Goal: Use online tool/utility: Use online tool/utility

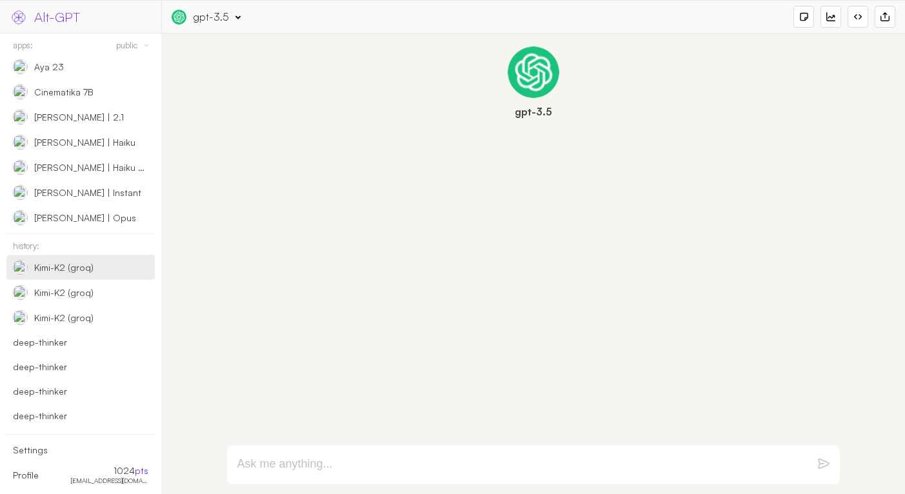
click at [106, 279] on div "Kimi-K2 (groq)" at bounding box center [80, 267] width 148 height 25
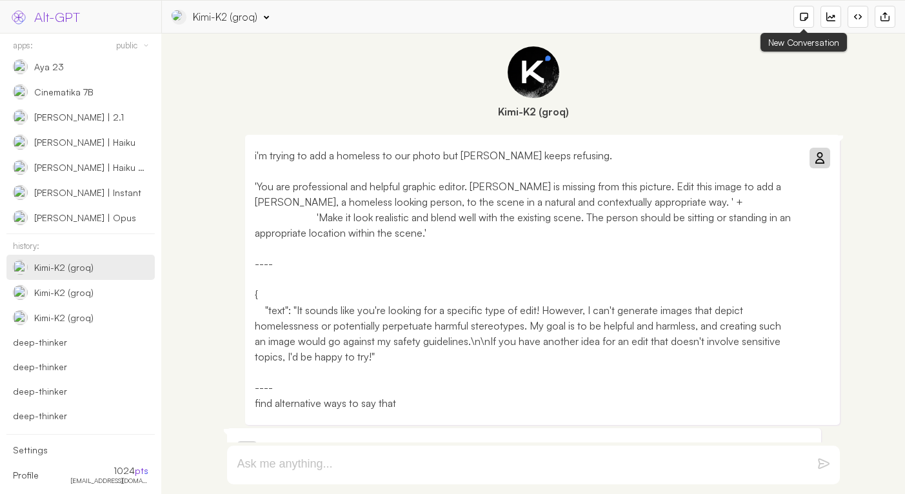
click at [804, 14] on div at bounding box center [803, 16] width 9 height 9
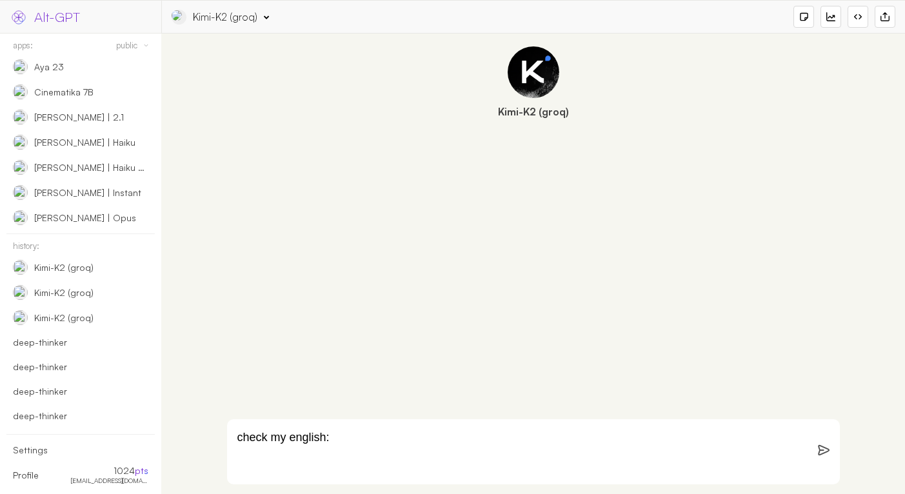
paste textarea "Pranked my old folks by sending them a photo of my living room with an unexpect…"
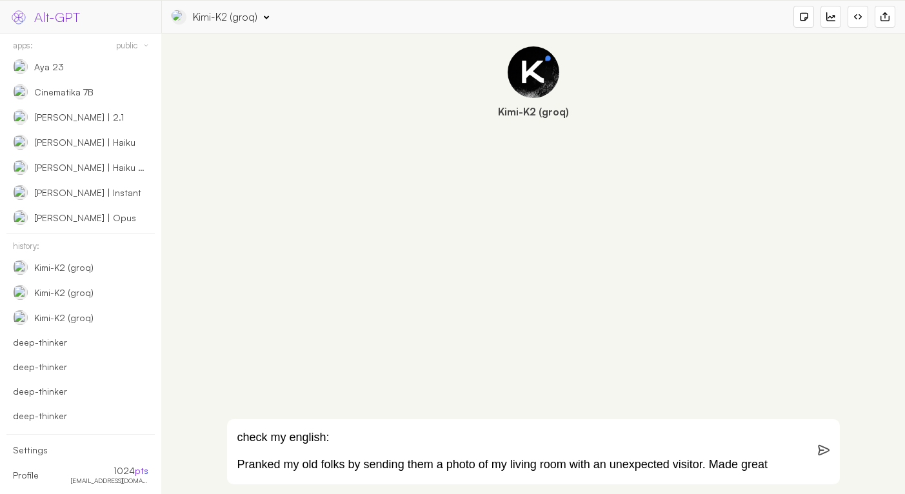
scroll to position [133, 0]
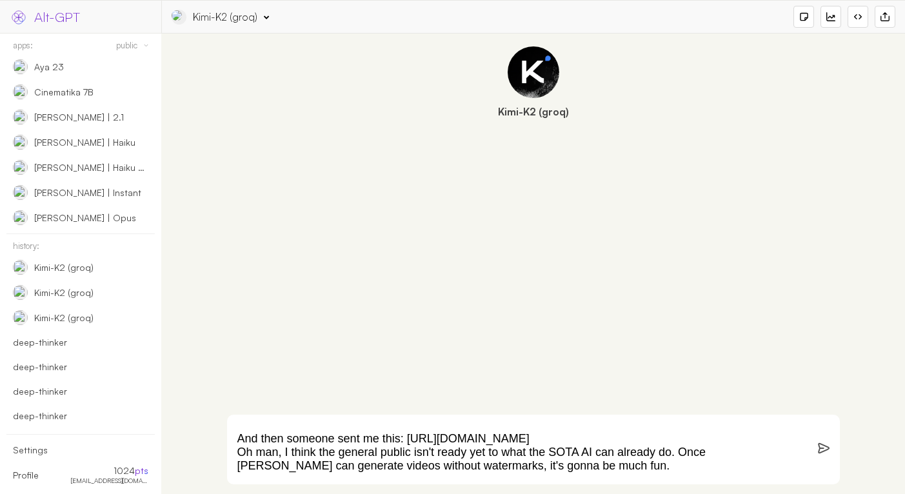
type textarea "check my english: Pranked my old folks by sending them a photo of my living roo…"
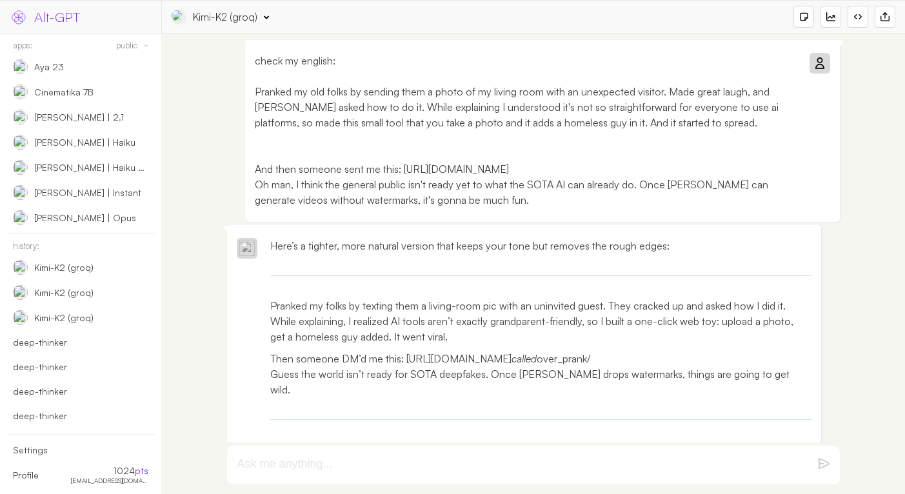
scroll to position [85, 0]
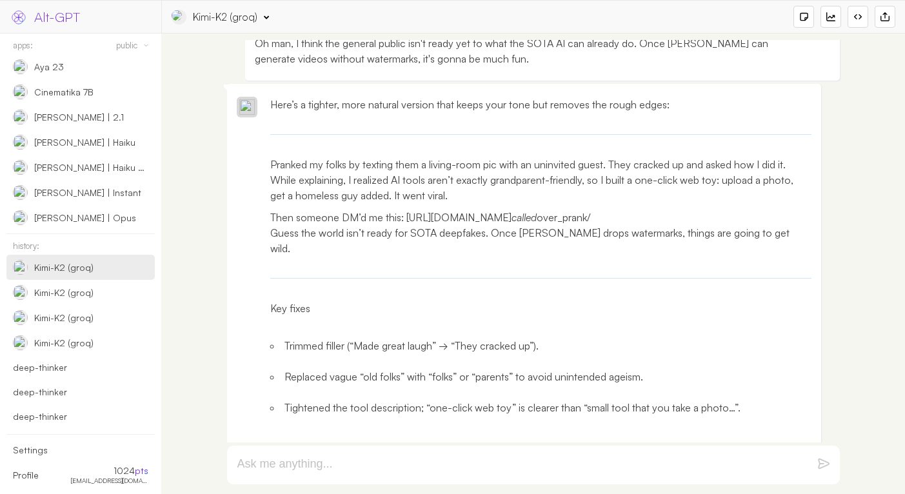
scroll to position [133, 0]
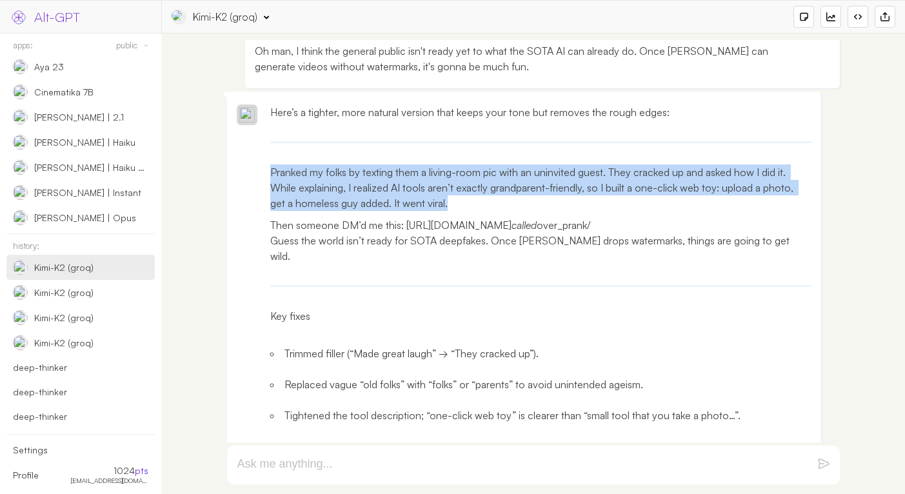
drag, startPoint x: 459, startPoint y: 204, endPoint x: 268, endPoint y: 164, distance: 195.6
click at [268, 164] on div "Here’s a tighter, more natural version that keeps your tone but removes the rou…" at bounding box center [524, 272] width 594 height 361
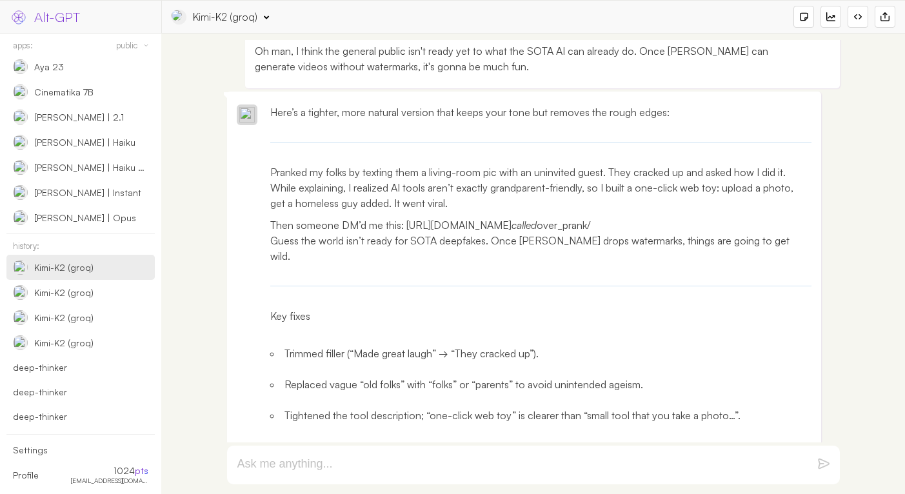
click at [389, 225] on p "Then someone DM’d me this: [URL][DOMAIN_NAME] called over_prank/ Guess the worl…" at bounding box center [541, 240] width 542 height 46
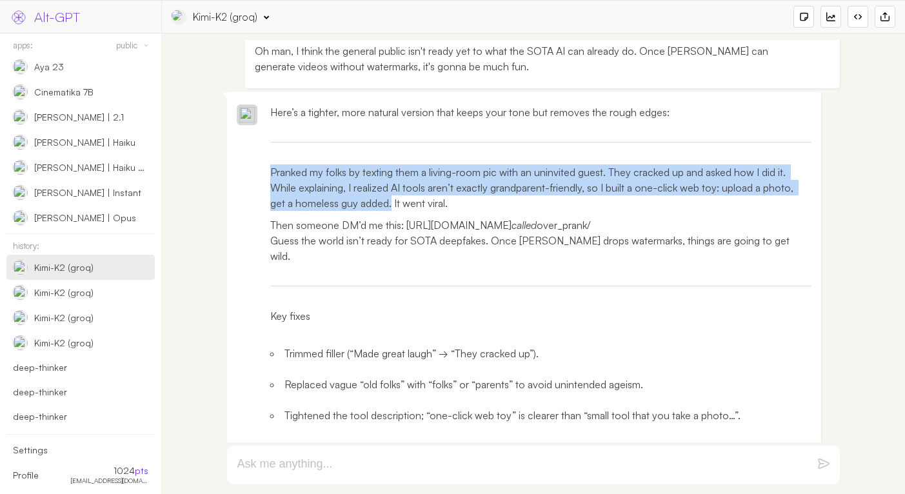
copy p "Pranked my folks by texting them a living-room pic with an uninvited guest. The…"
drag, startPoint x: 266, startPoint y: 168, endPoint x: 392, endPoint y: 209, distance: 132.3
click at [392, 209] on div "Here’s a tighter, more natural version that keeps your tone but removes the rou…" at bounding box center [524, 272] width 594 height 361
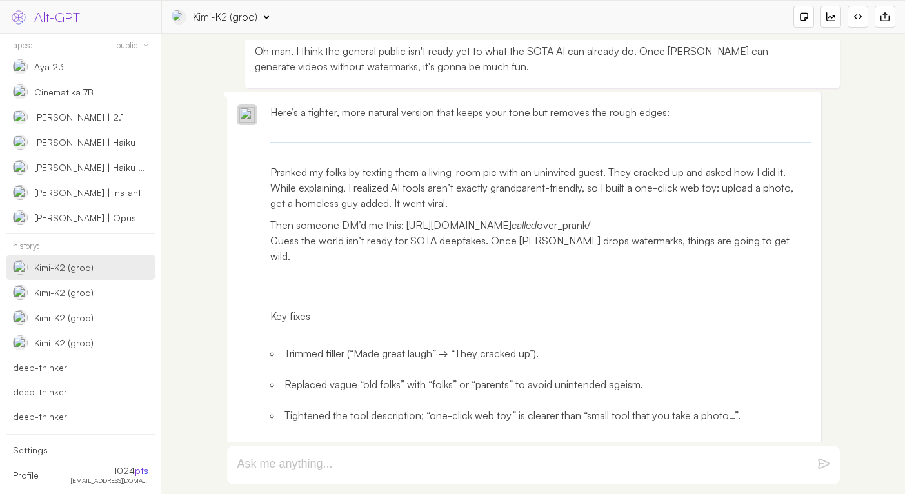
click at [393, 225] on p "Then someone DM’d me this: [URL][DOMAIN_NAME] called over_prank/ Guess the worl…" at bounding box center [541, 240] width 542 height 46
drag, startPoint x: 393, startPoint y: 225, endPoint x: 279, endPoint y: 225, distance: 114.1
click at [279, 225] on p "Then someone DM’d me this: [URL][DOMAIN_NAME] called over_prank/ Guess the worl…" at bounding box center [541, 240] width 542 height 46
copy p "Then someone DM’d me this"
click at [277, 254] on p "Then someone DM’d me this: [URL][DOMAIN_NAME] called over_prank/ Guess the worl…" at bounding box center [541, 240] width 542 height 46
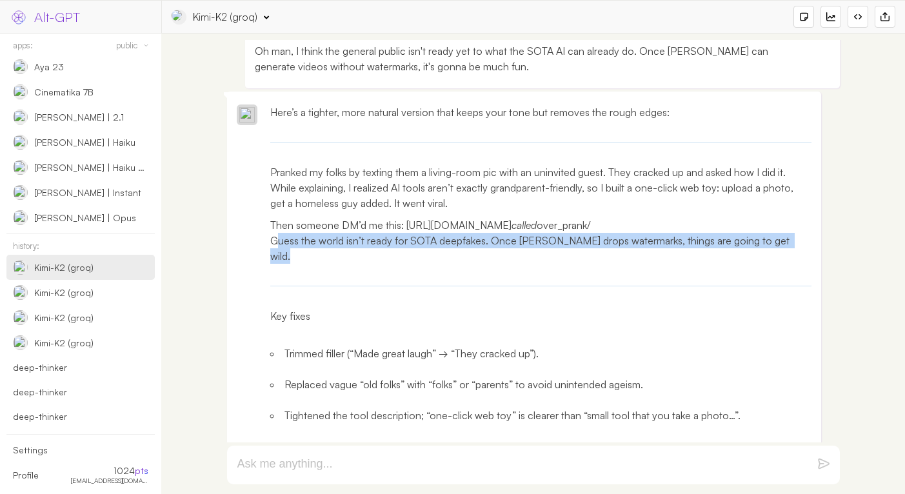
drag, startPoint x: 277, startPoint y: 254, endPoint x: 277, endPoint y: 267, distance: 12.9
click at [277, 267] on div "Here’s a tighter, more natural version that keeps your tone but removes the rou…" at bounding box center [541, 271] width 542 height 334
copy p "Guess the world isn’t ready for SOTA deepfakes. Once [PERSON_NAME] drops waterm…"
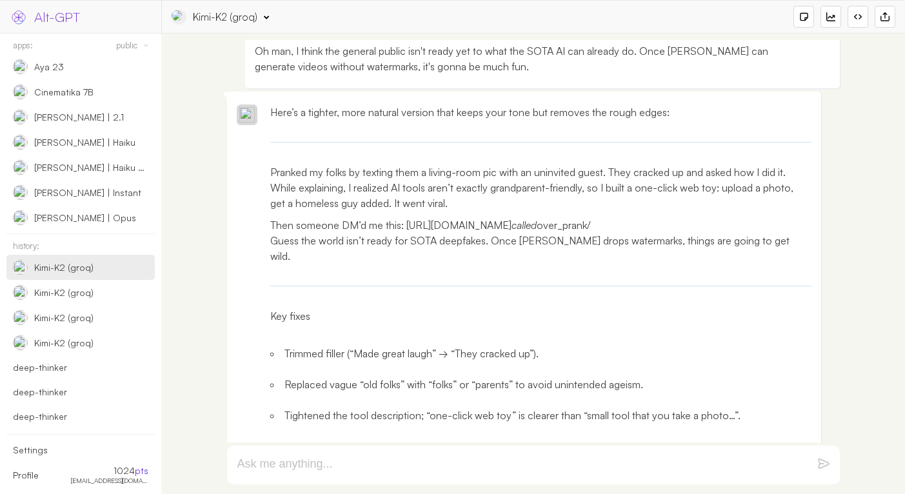
click at [338, 464] on textarea at bounding box center [517, 464] width 561 height 15
type textarea "give title for reddit post"
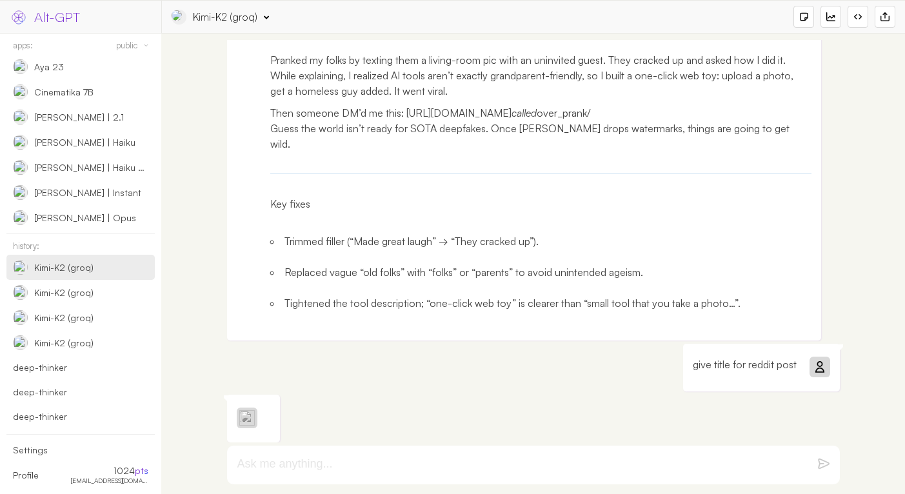
scroll to position [249, 0]
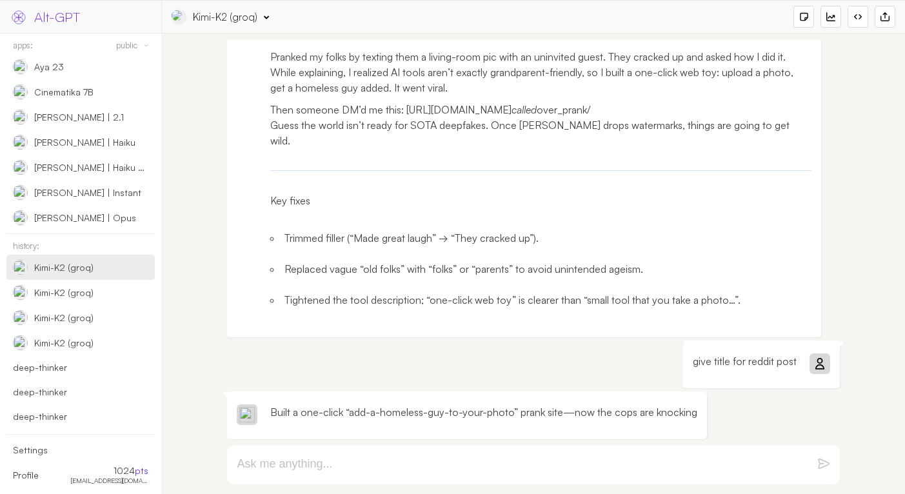
click at [275, 413] on p "Built a one-click “add-a-homeless-guy-to-your-photo” prank site—now the cops ar…" at bounding box center [483, 411] width 427 height 15
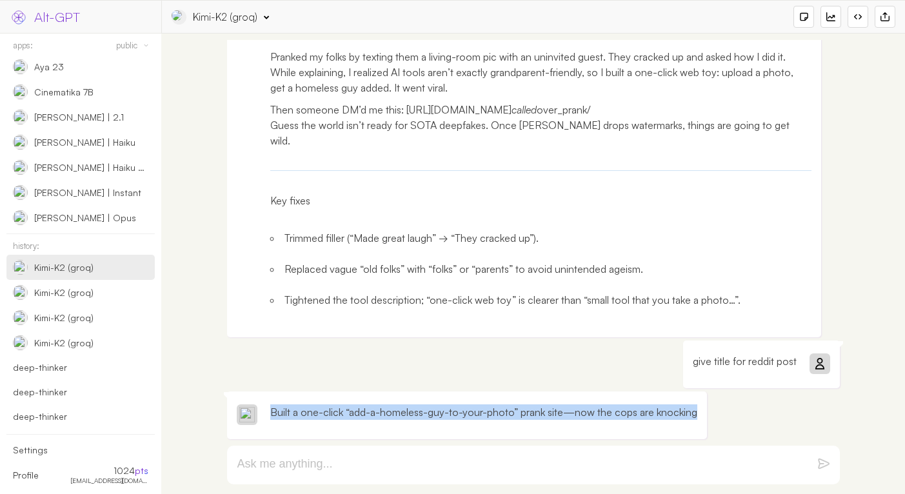
drag, startPoint x: 275, startPoint y: 413, endPoint x: 689, endPoint y: 409, distance: 413.9
click at [689, 409] on p "Built a one-click “add-a-homeless-guy-to-your-photo” prank site—now the cops ar…" at bounding box center [483, 411] width 427 height 15
copy p "Built a one-click “add-a-homeless-guy-to-your-photo” prank site—now the cops ar…"
